Goal: Book appointment/travel/reservation

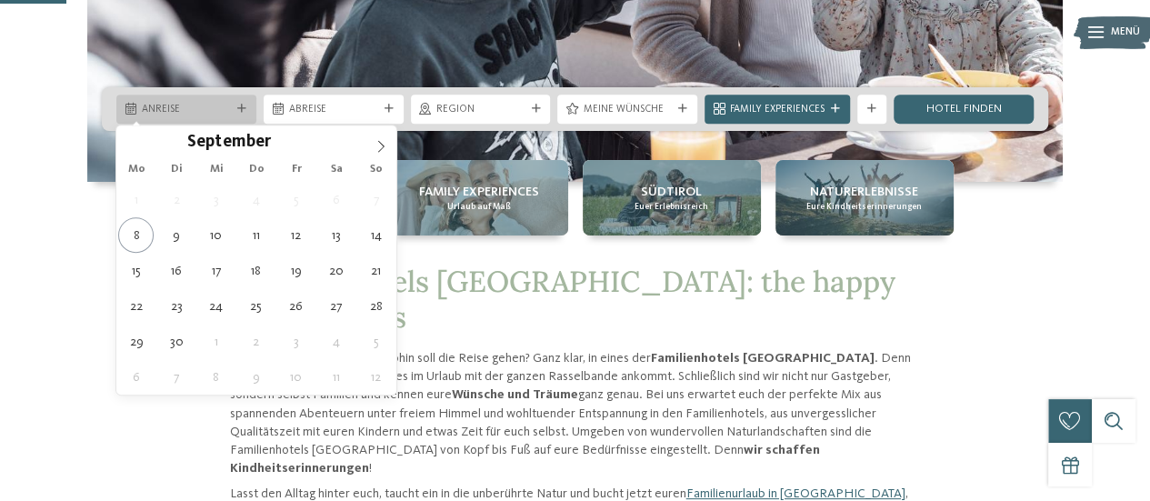
click at [149, 105] on span "Anreise" at bounding box center [186, 110] width 89 height 15
type div "[DATE]"
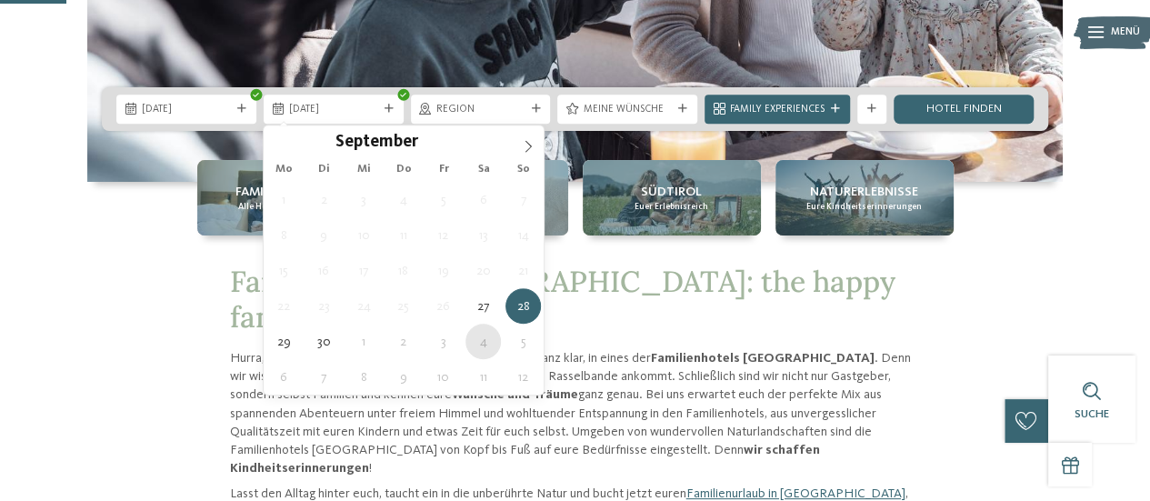
type div "[DATE]"
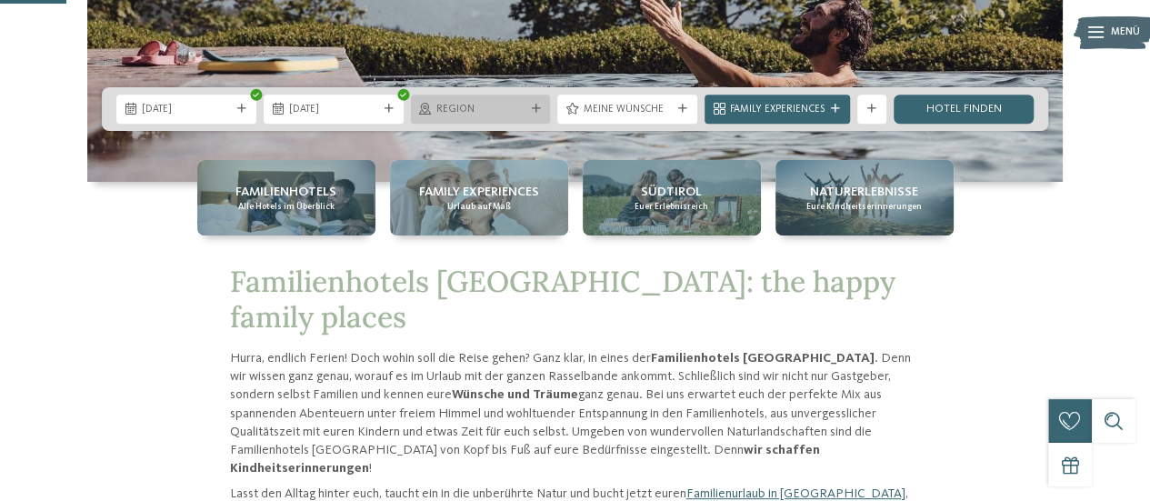
click at [480, 105] on span "Region" at bounding box center [480, 110] width 89 height 15
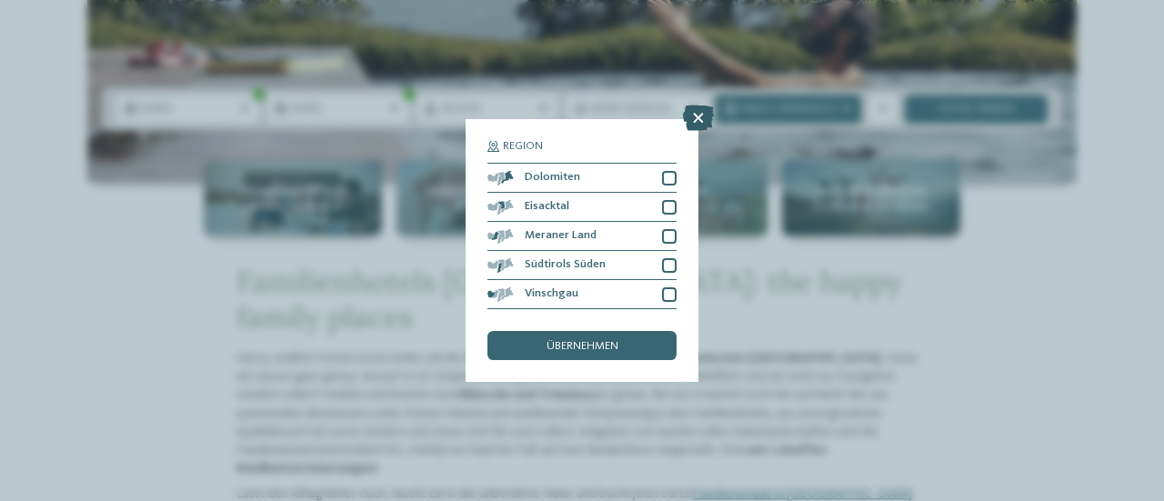
click at [694, 116] on icon at bounding box center [698, 117] width 31 height 25
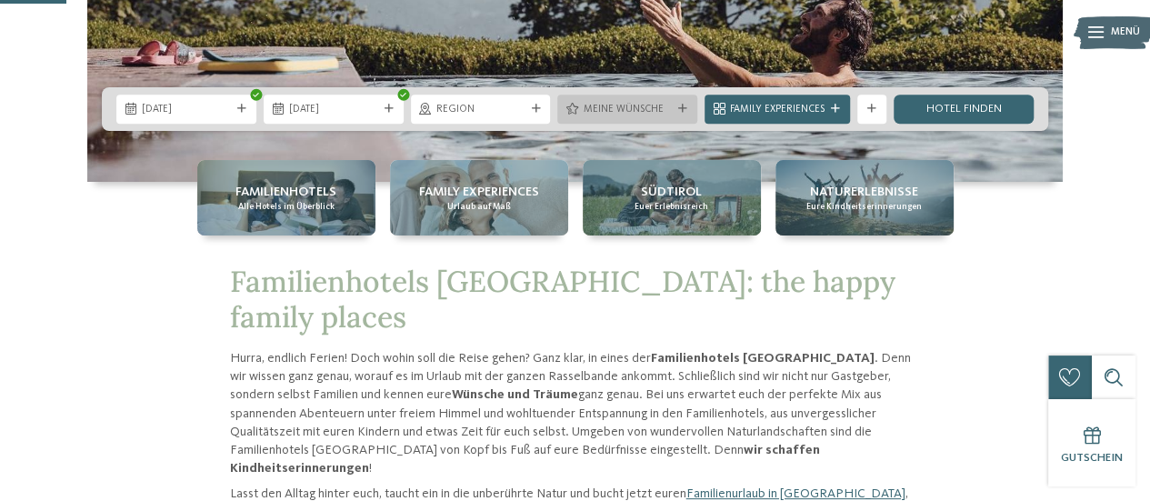
click at [640, 106] on span "Meine Wünsche" at bounding box center [627, 110] width 89 height 15
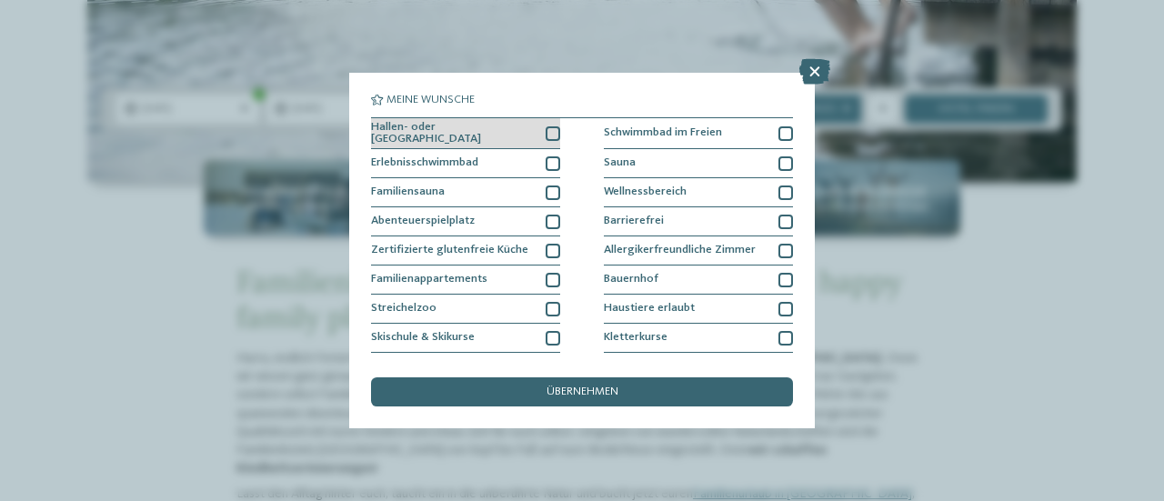
click at [550, 128] on div at bounding box center [553, 133] width 15 height 15
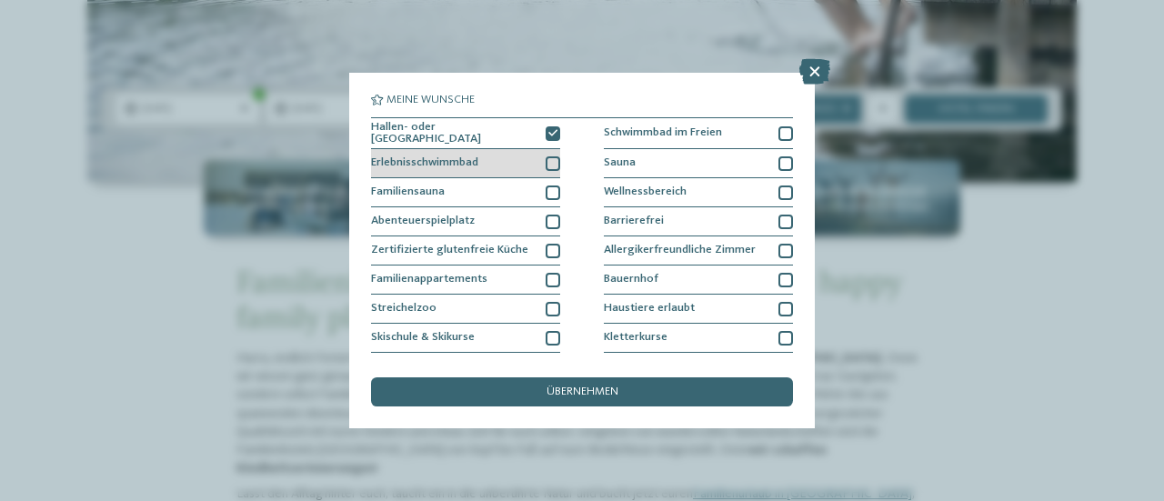
click at [548, 160] on div at bounding box center [553, 163] width 15 height 15
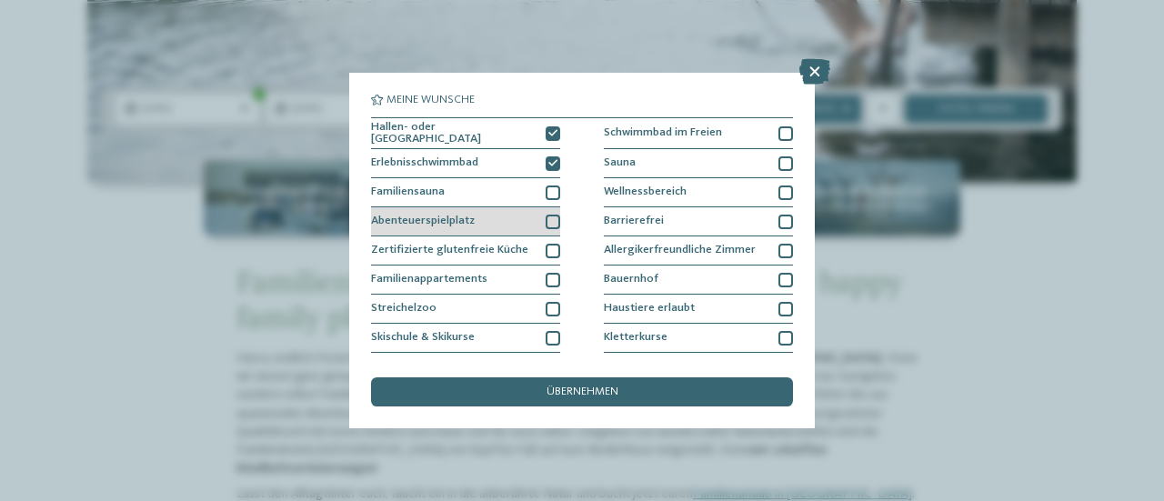
click at [547, 215] on div at bounding box center [553, 222] width 15 height 15
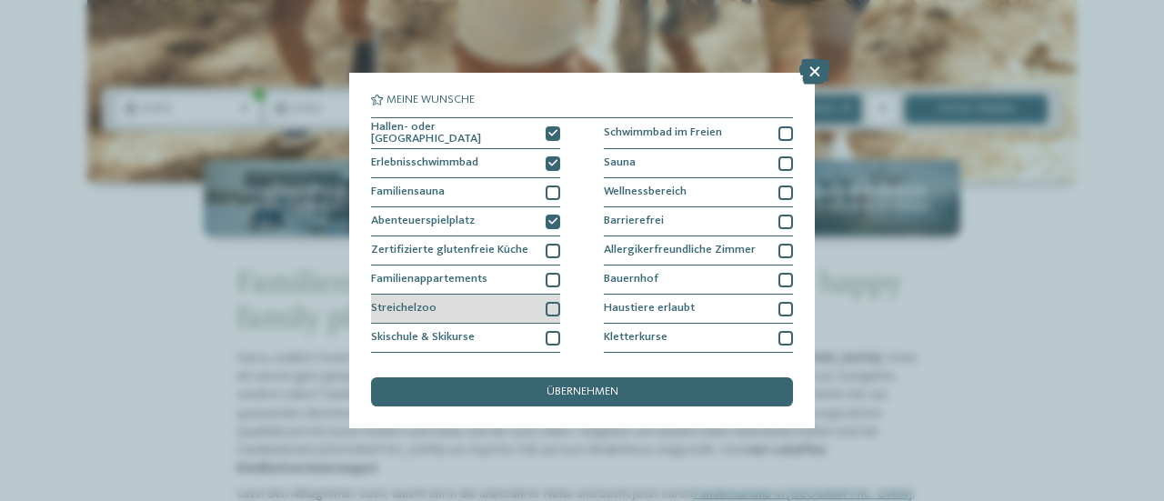
click at [552, 309] on div at bounding box center [553, 309] width 15 height 15
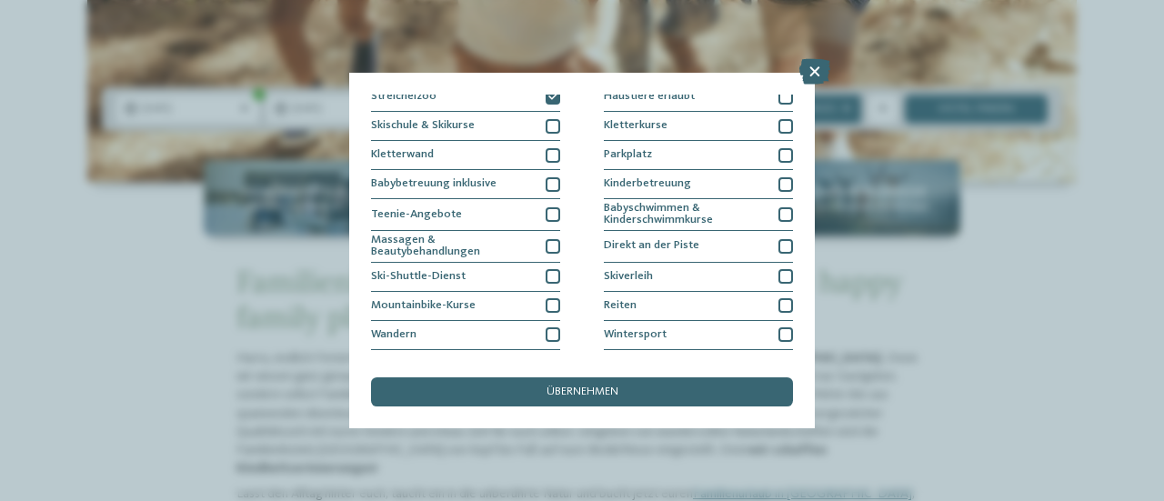
scroll to position [260, 0]
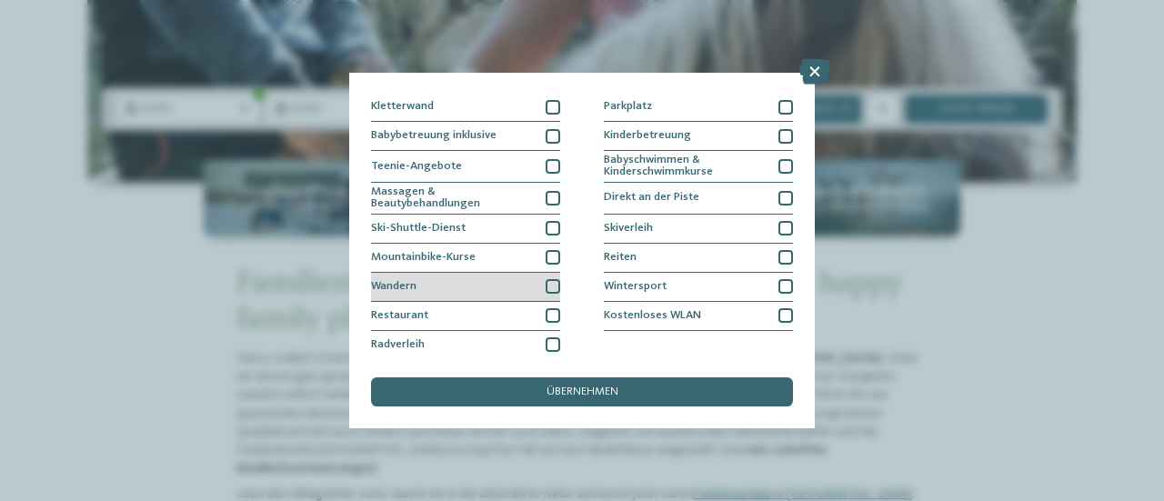
click at [546, 285] on div at bounding box center [553, 286] width 15 height 15
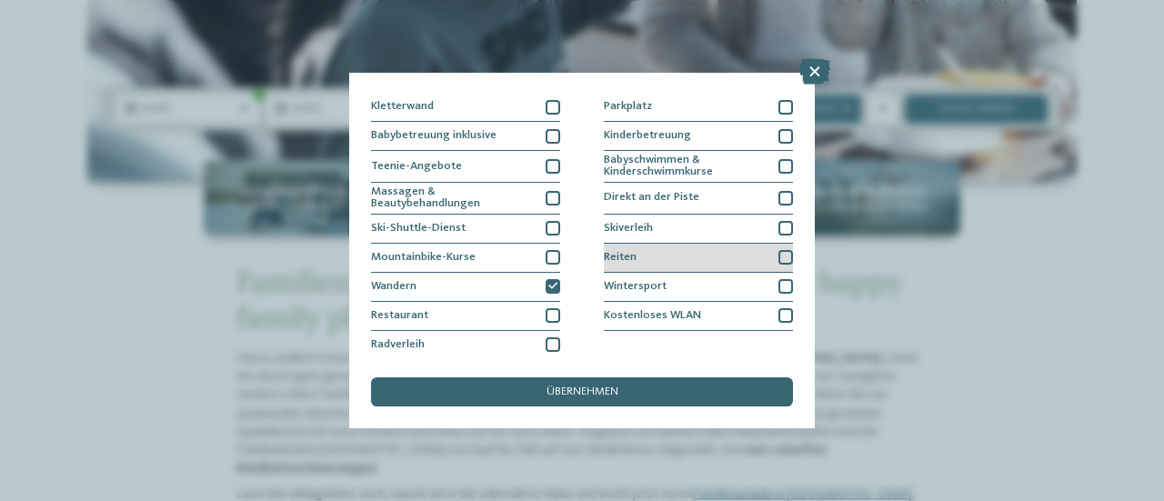
click at [778, 252] on div at bounding box center [785, 257] width 15 height 15
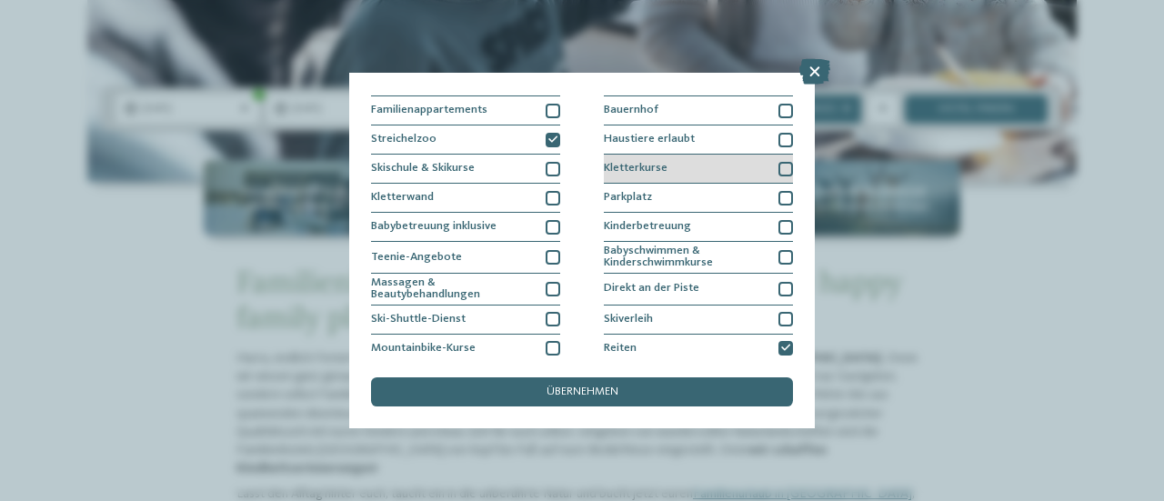
click at [780, 166] on div at bounding box center [785, 169] width 15 height 15
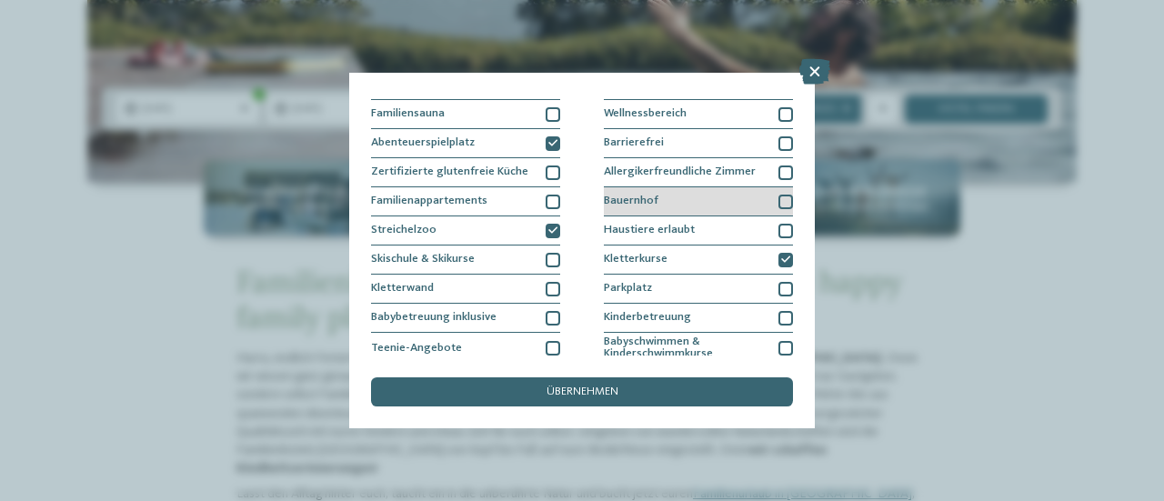
click at [782, 199] on div at bounding box center [785, 202] width 15 height 15
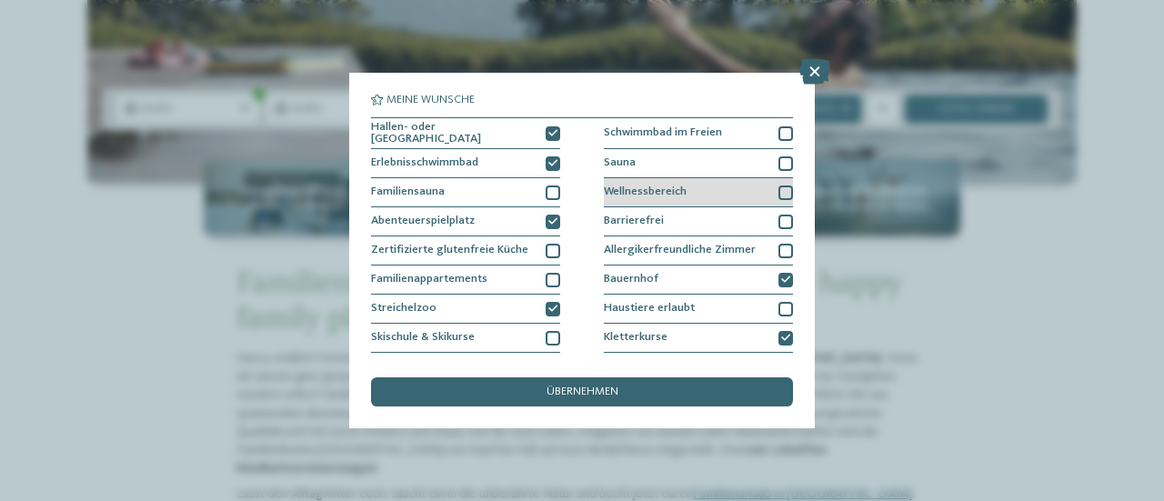
click at [778, 192] on div at bounding box center [785, 192] width 15 height 15
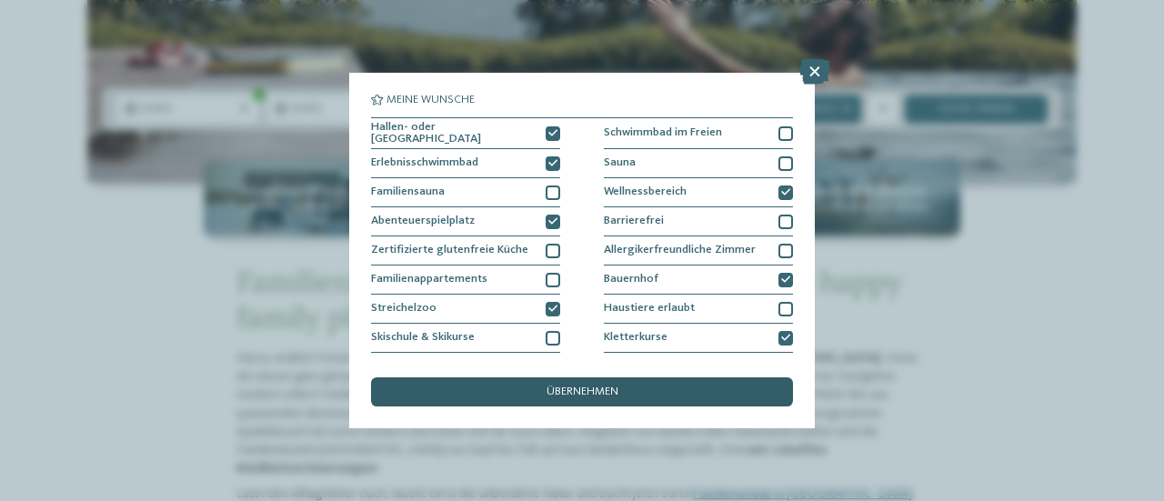
click at [666, 388] on div "übernehmen" at bounding box center [582, 391] width 422 height 29
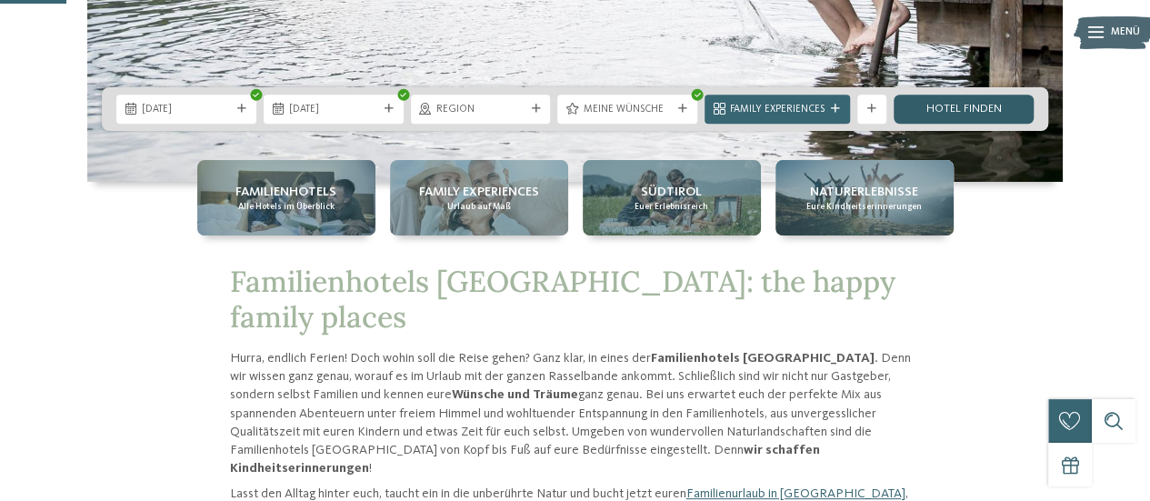
click at [947, 106] on link "Hotel finden" at bounding box center [964, 109] width 140 height 29
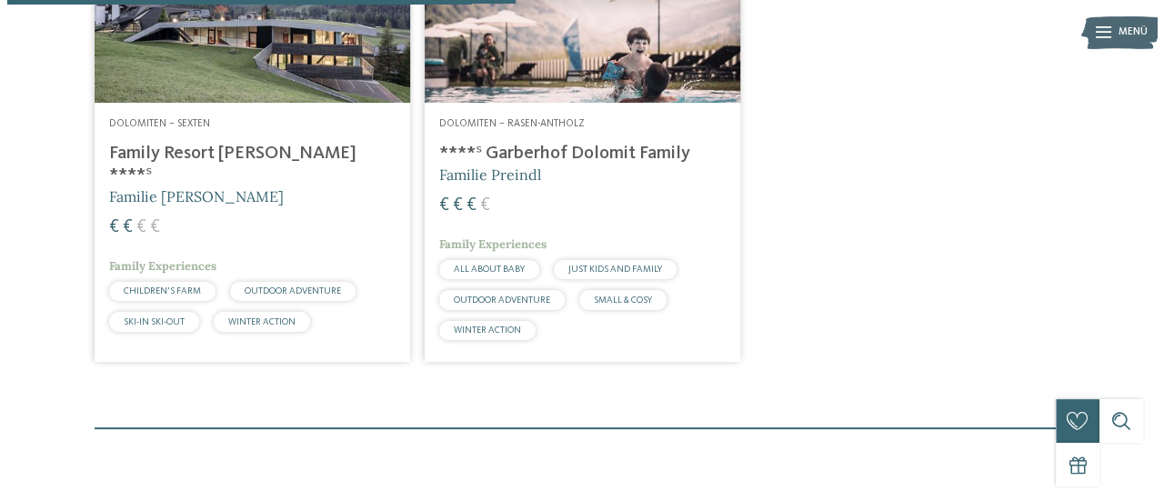
scroll to position [658, 0]
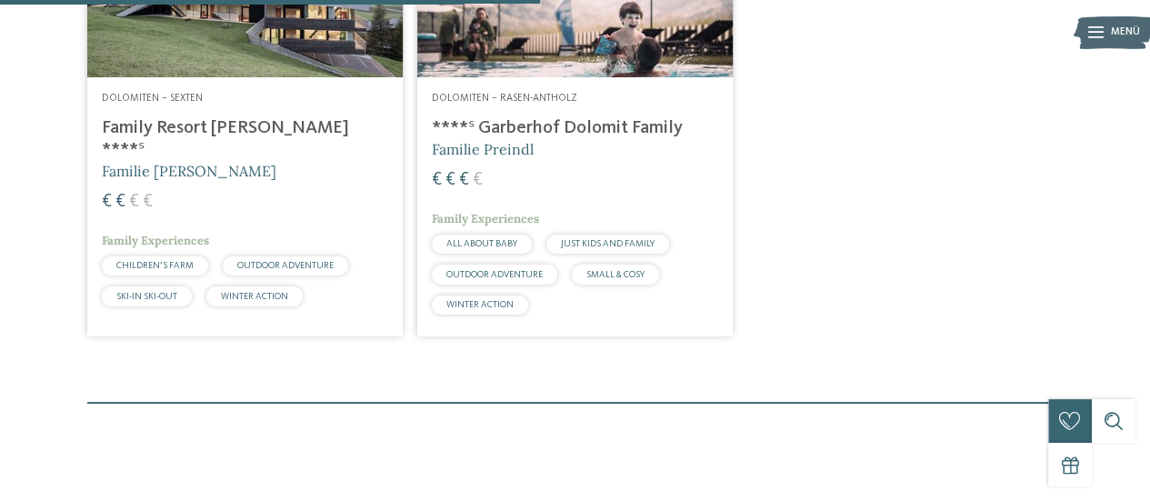
click at [626, 139] on h4 "****ˢ Garberhof Dolomit Family" at bounding box center [575, 128] width 286 height 22
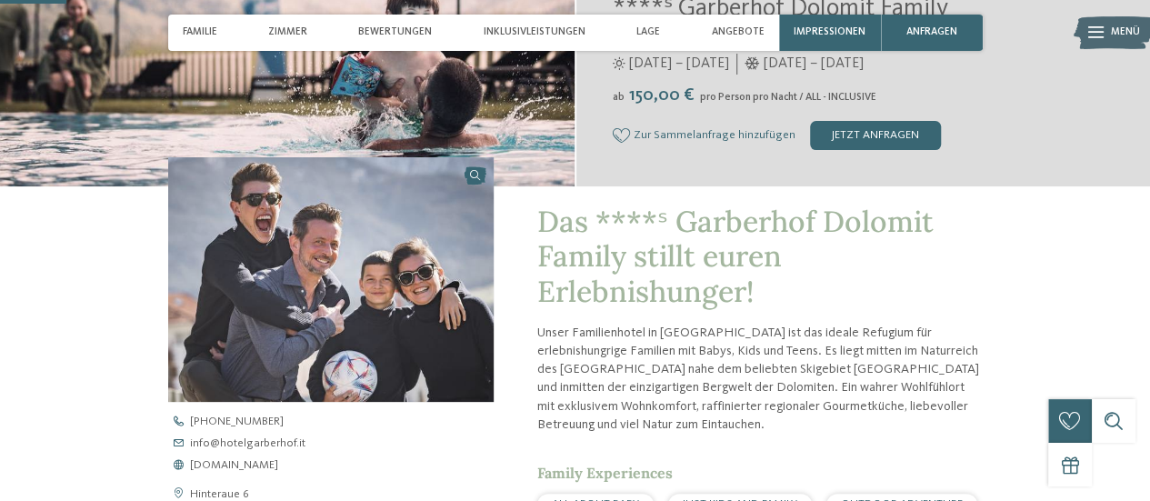
scroll to position [364, 0]
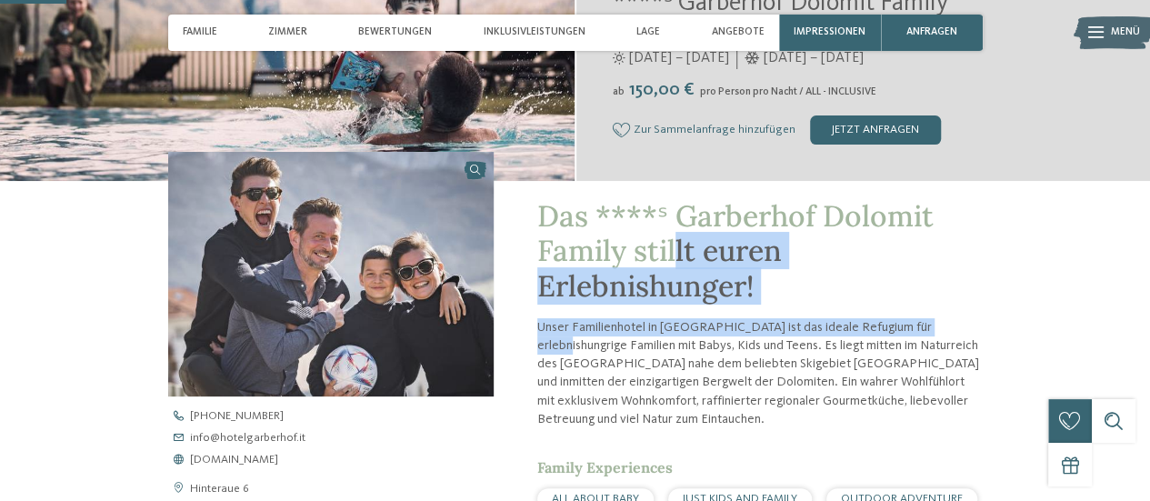
drag, startPoint x: 676, startPoint y: 250, endPoint x: 955, endPoint y: 326, distance: 288.5
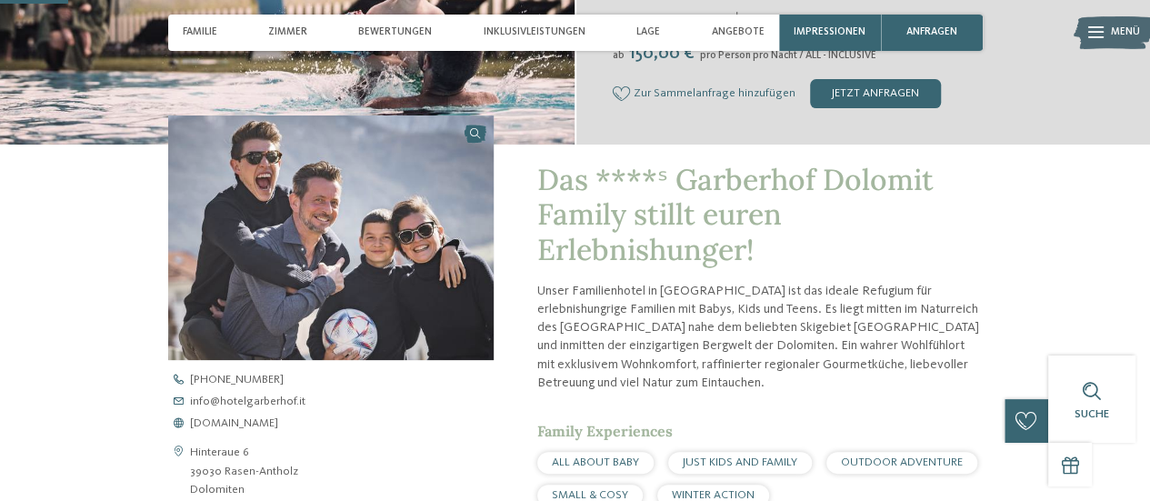
scroll to position [455, 0]
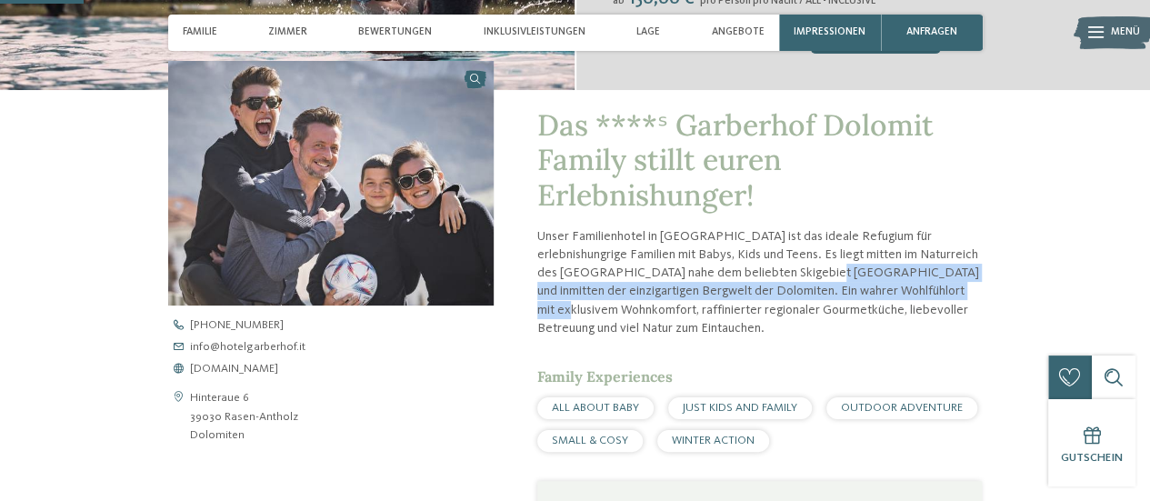
drag, startPoint x: 782, startPoint y: 282, endPoint x: 984, endPoint y: 295, distance: 202.3
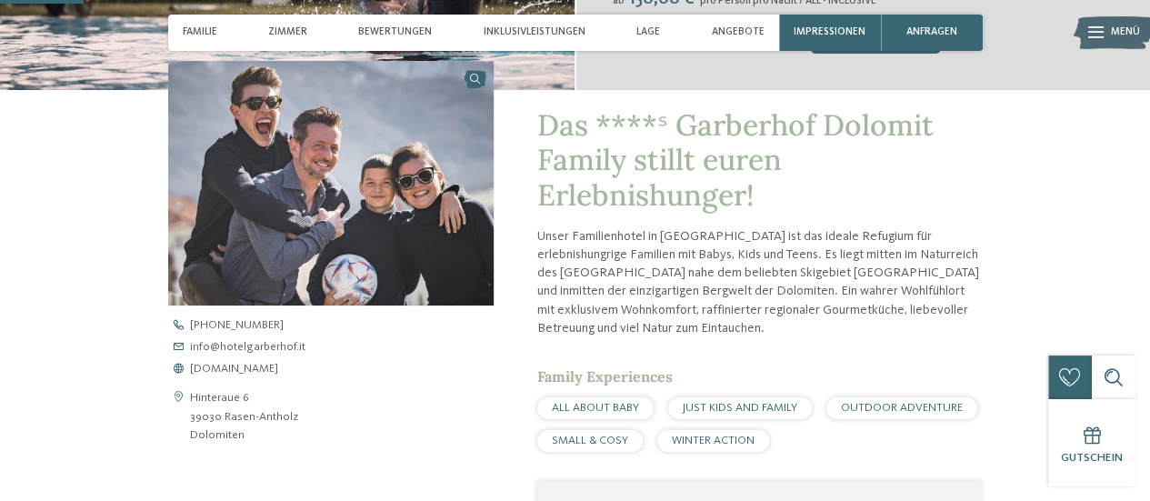
click at [967, 325] on p "Unser Familienhotel in Antholz ist das ideale Refugium für erlebnishungrige Fam…" at bounding box center [759, 282] width 445 height 110
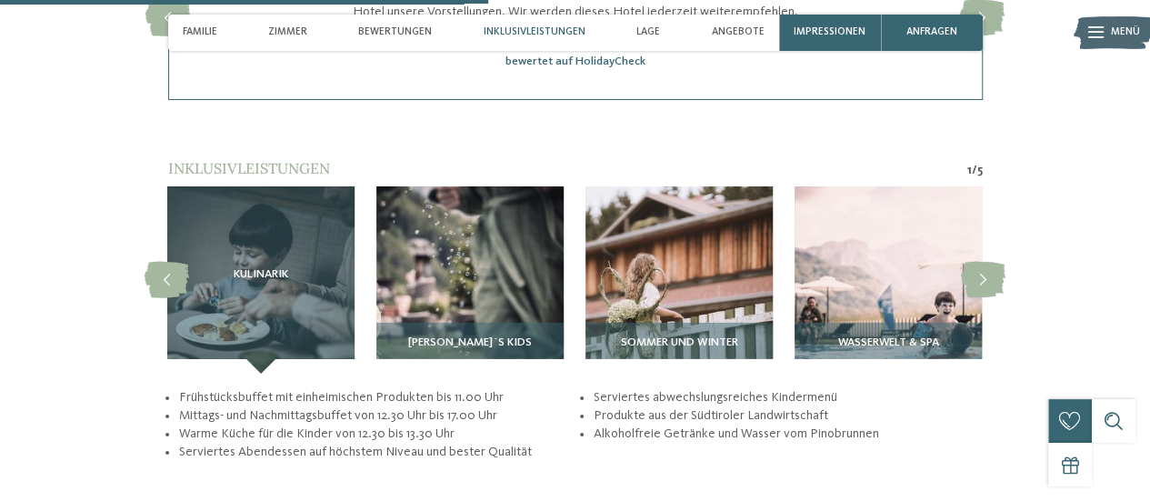
scroll to position [2728, 0]
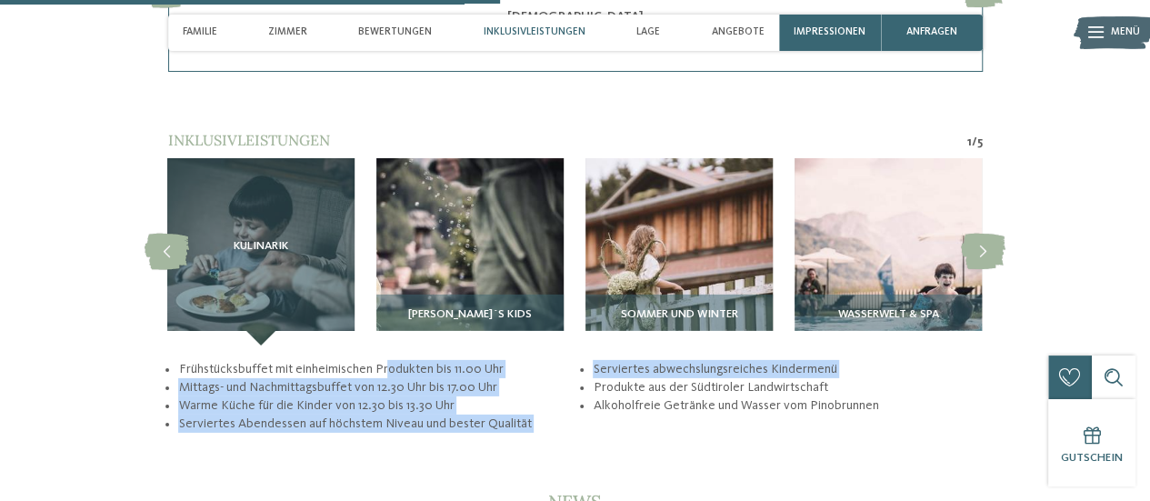
drag, startPoint x: 385, startPoint y: 355, endPoint x: 589, endPoint y: 375, distance: 204.5
click at [589, 374] on ul "Frühstücksbuffet mit einheimischen Produkten bis 11.00 Uhr Mittags- und Nachmit…" at bounding box center [575, 397] width 815 height 74
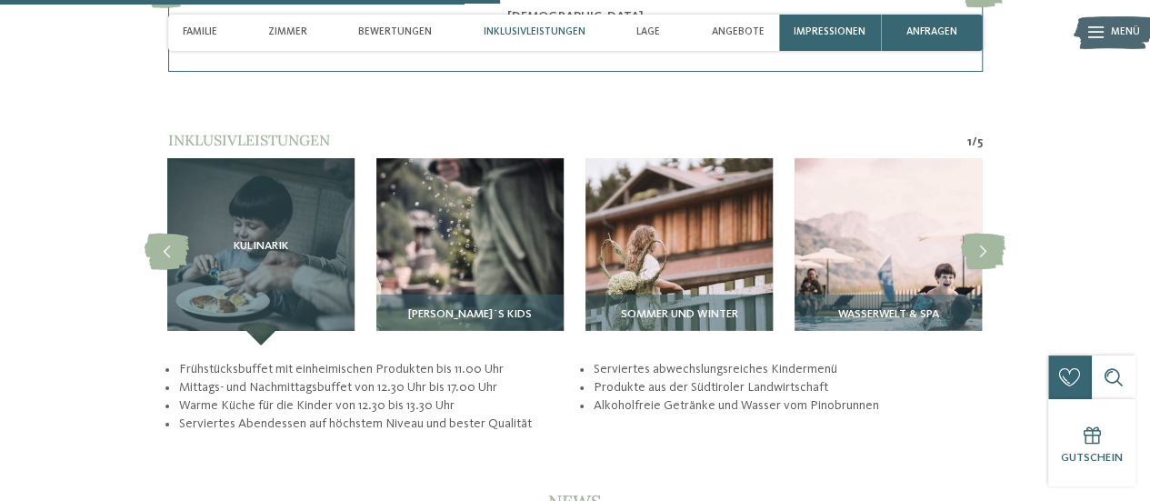
click at [584, 415] on div "Frühstücksbuffet mit einheimischen Produkten bis 11.00 Uhr Mittags- und Nachmit…" at bounding box center [575, 397] width 815 height 74
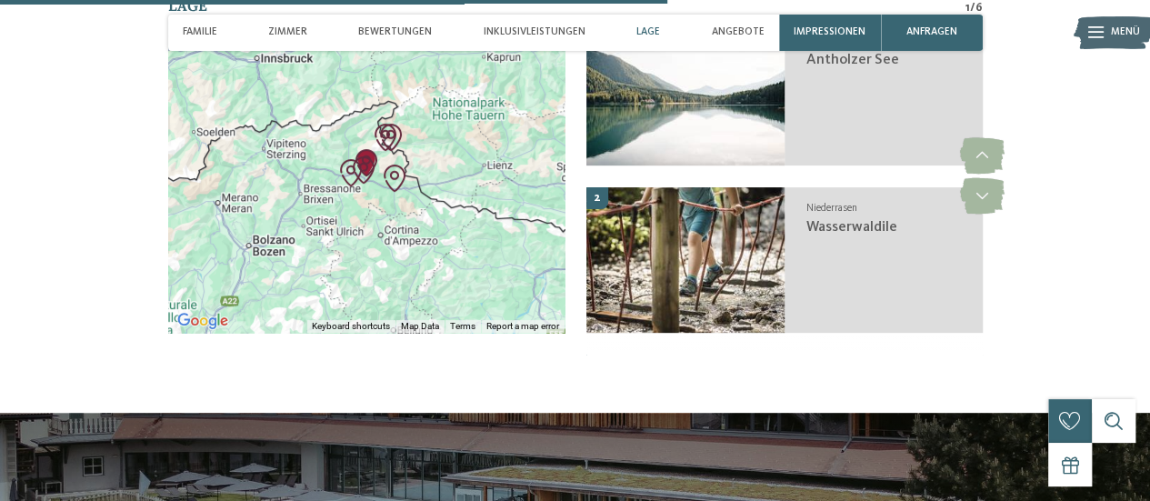
scroll to position [3637, 0]
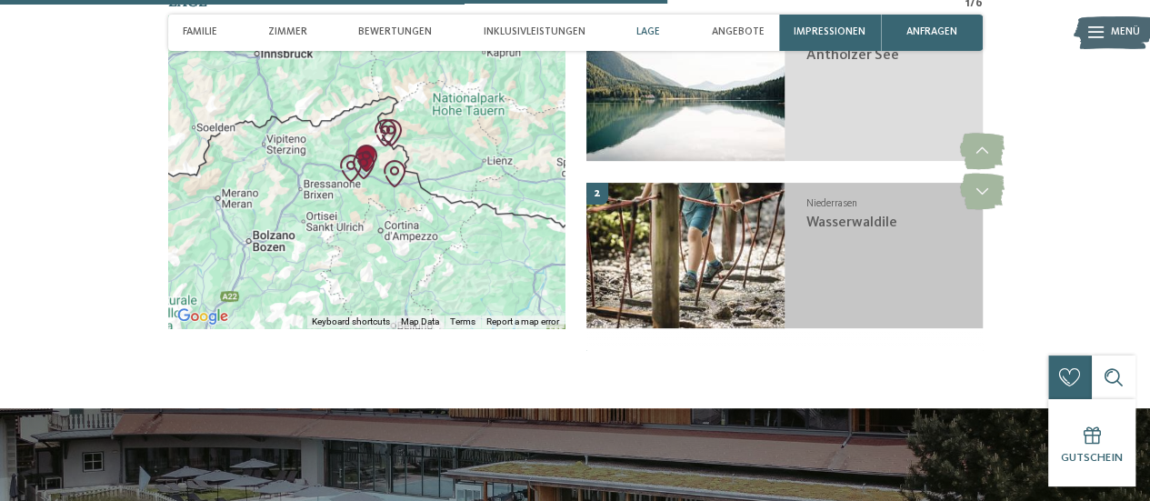
click at [858, 215] on span "Wasserwaldile" at bounding box center [851, 222] width 91 height 15
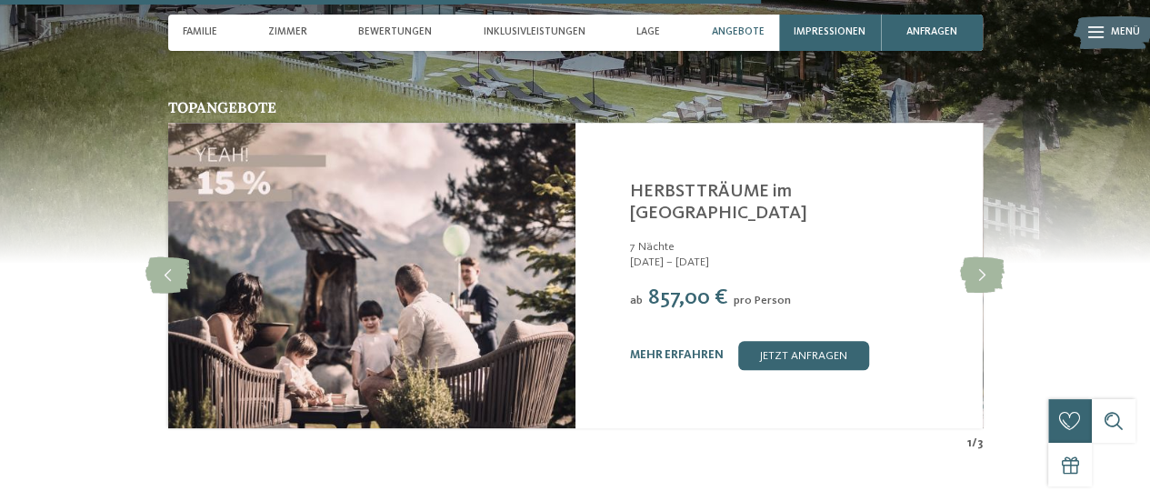
scroll to position [4149, 0]
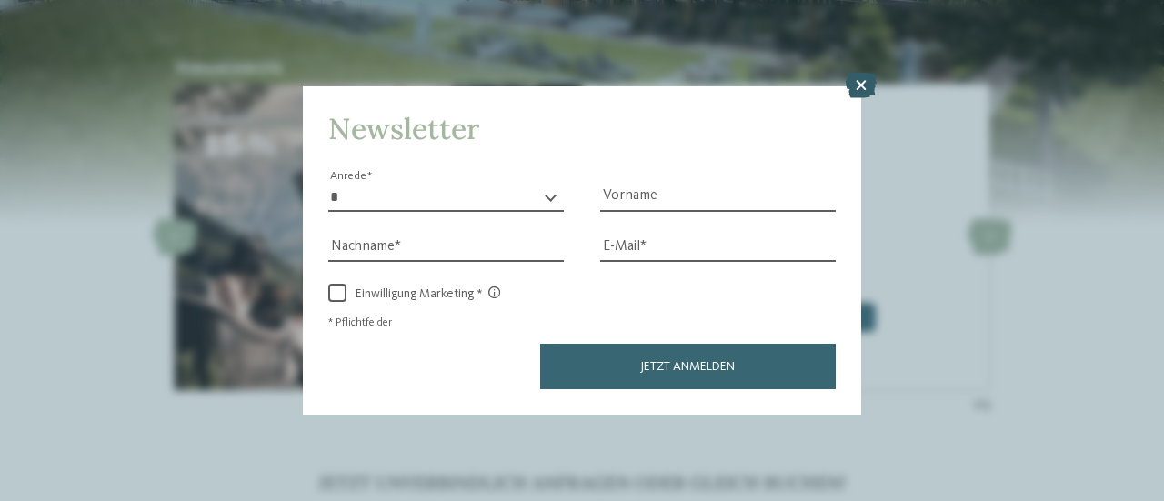
click at [861, 86] on icon at bounding box center [861, 85] width 31 height 25
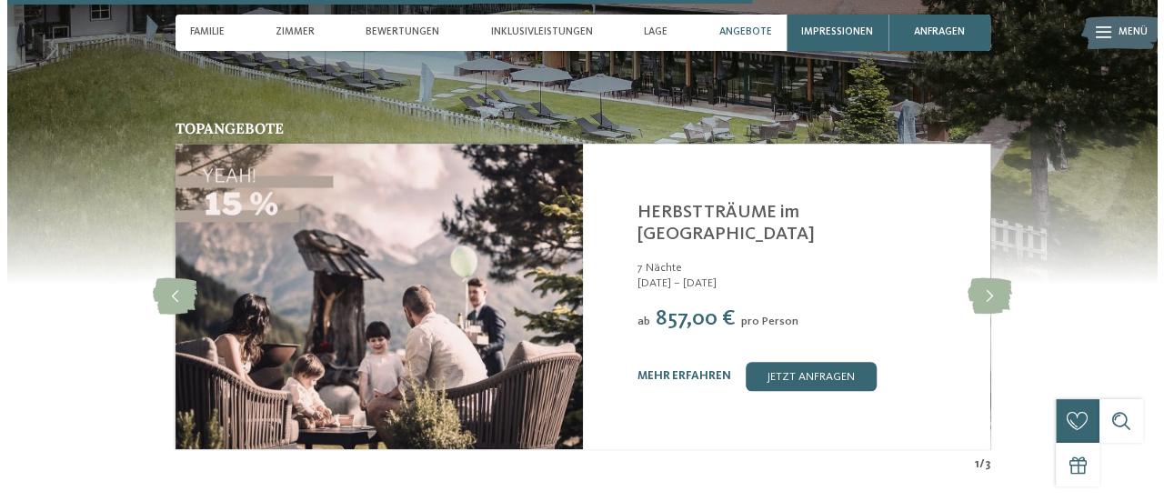
scroll to position [4059, 0]
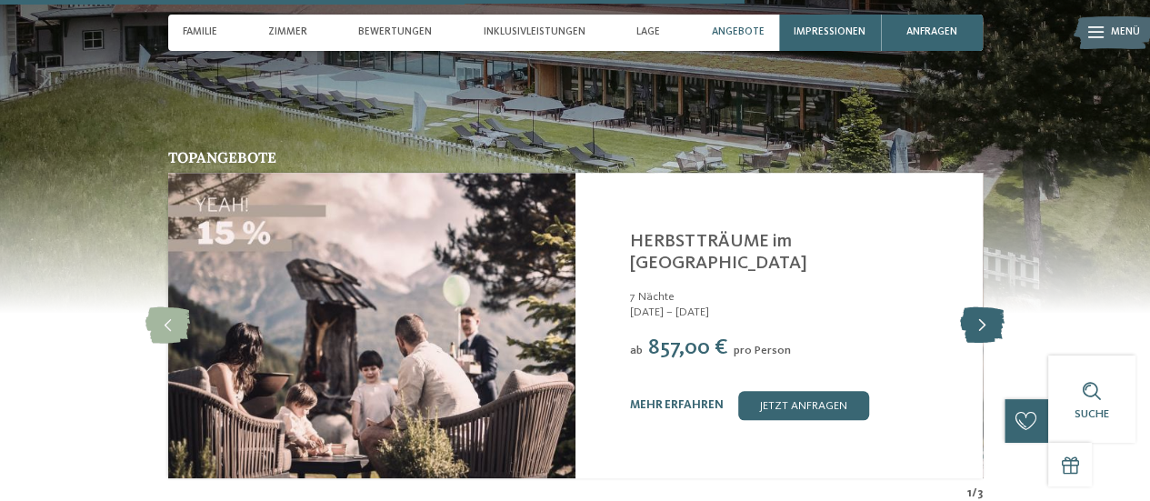
click at [986, 308] on icon at bounding box center [982, 325] width 45 height 36
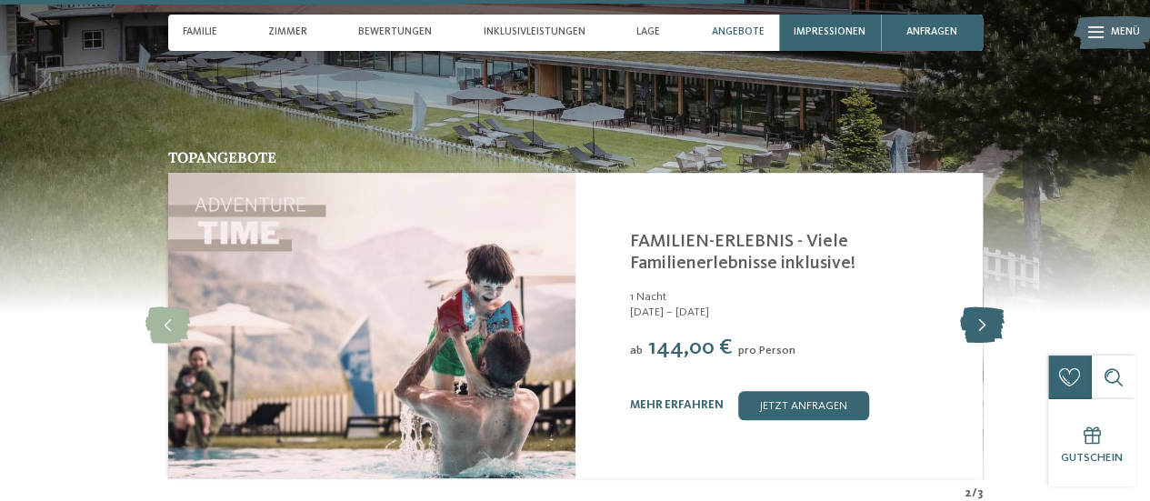
click at [983, 308] on icon at bounding box center [982, 325] width 45 height 36
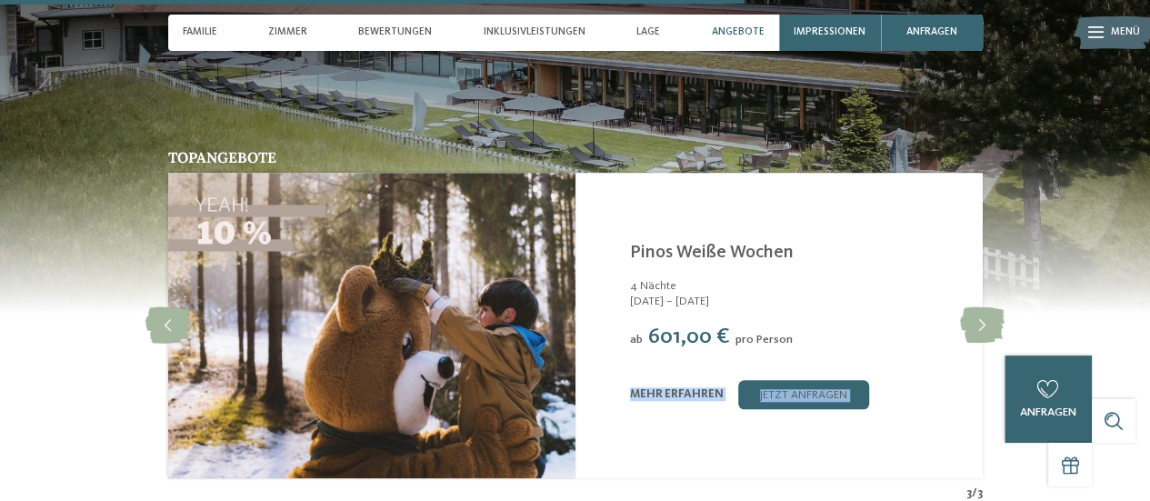
drag, startPoint x: 983, startPoint y: 308, endPoint x: 806, endPoint y: 282, distance: 179.2
click at [813, 288] on div "slide 4 of 3 Hotel Dolomit Family Resort Garberhof ****S Rasen-Antholz - Dolomi…" at bounding box center [575, 325] width 815 height 305
click at [755, 244] on link "Pinos Weiße Wochen" at bounding box center [712, 253] width 164 height 18
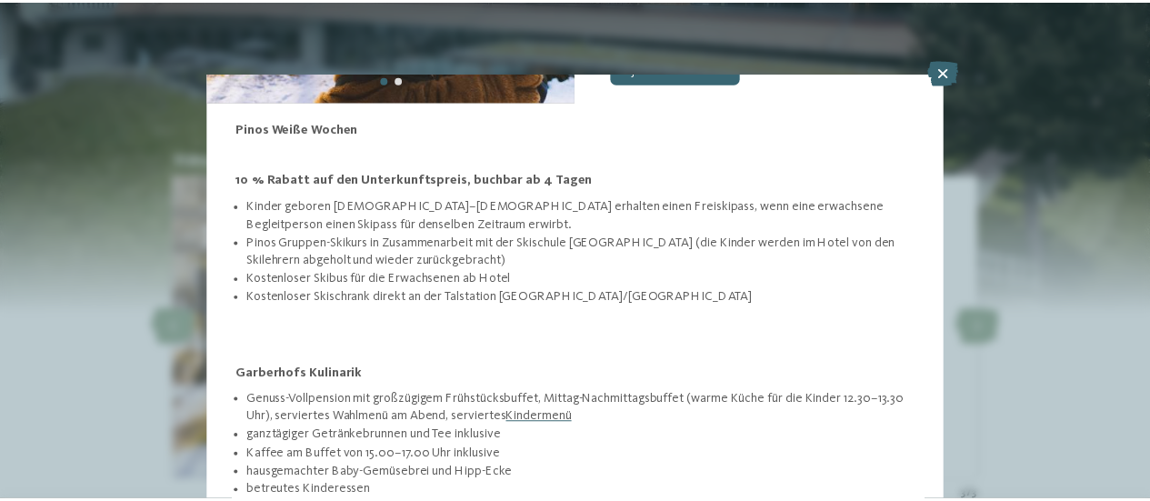
scroll to position [273, 0]
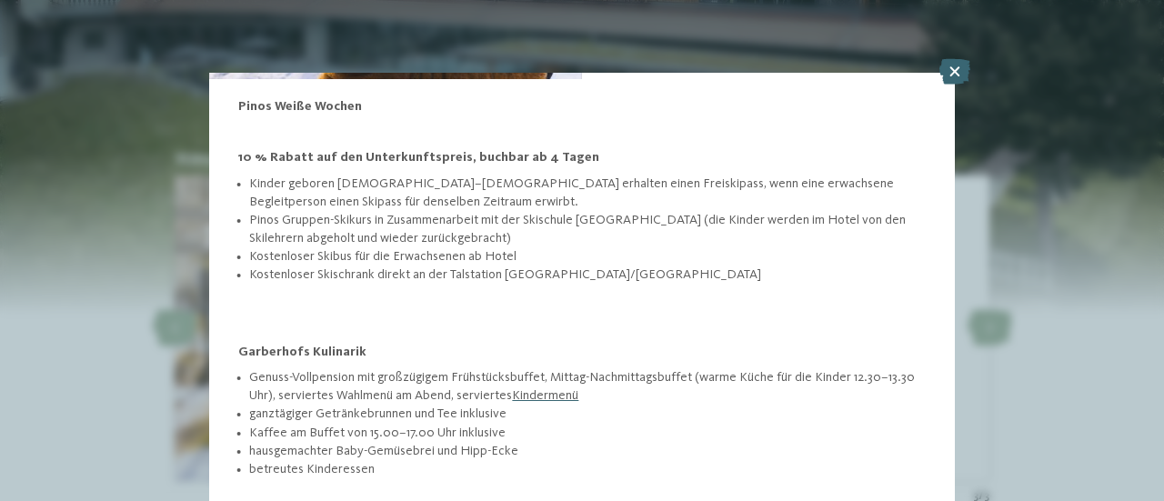
click at [1124, 290] on div "Angebot 3 / 3 3" at bounding box center [582, 250] width 1164 height 501
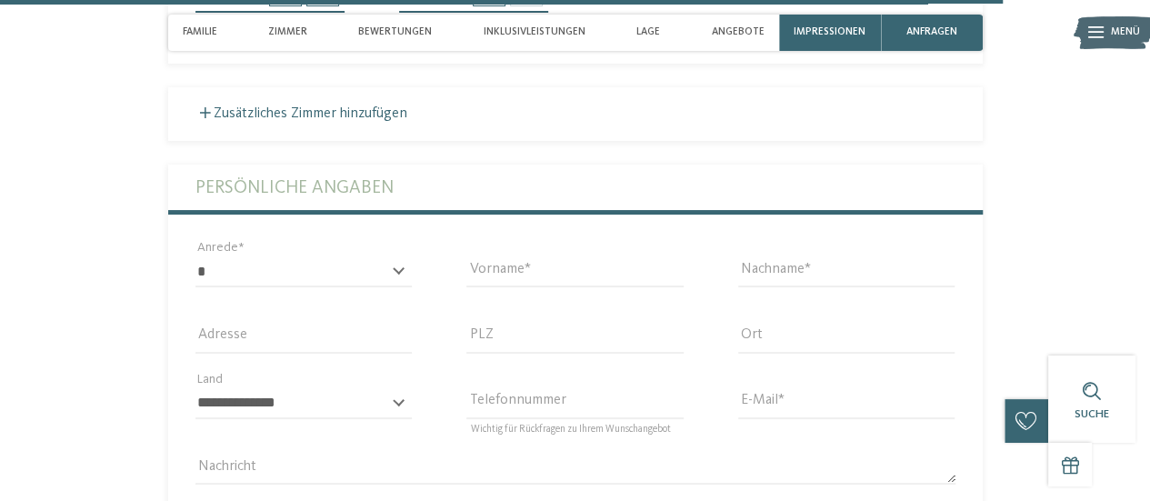
scroll to position [5513, 0]
